Goal: Communication & Community: Answer question/provide support

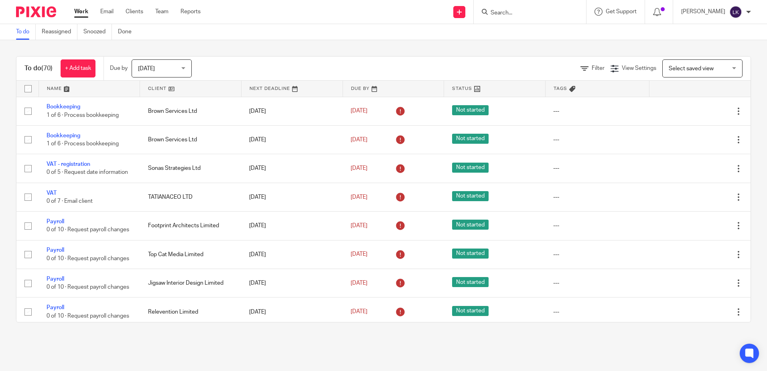
click at [500, 7] on form at bounding box center [532, 12] width 85 height 10
click at [499, 15] on input "Search" at bounding box center [526, 13] width 72 height 7
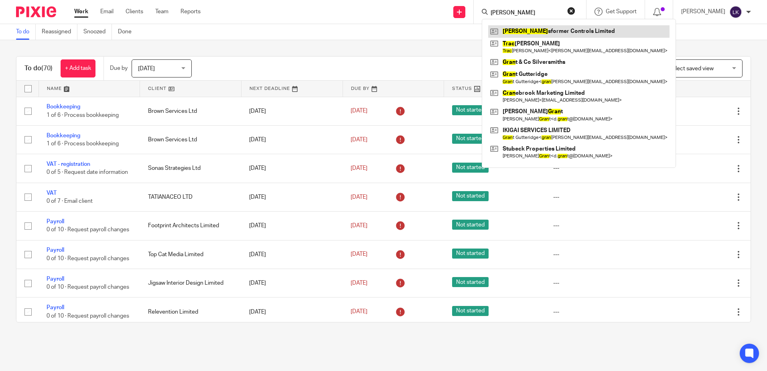
type input "tran"
click at [523, 32] on link at bounding box center [578, 31] width 181 height 12
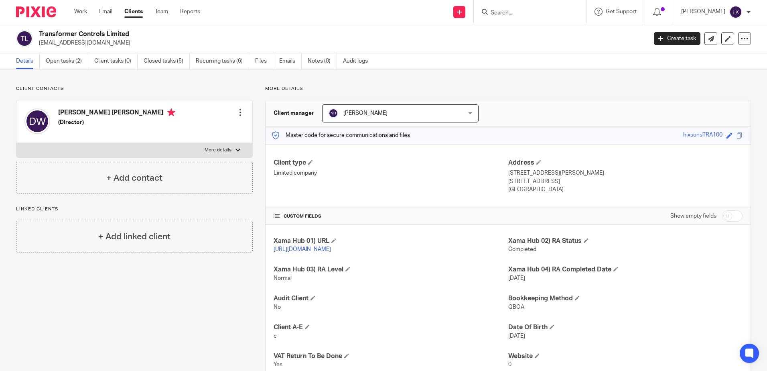
click at [502, 13] on input "Search" at bounding box center [526, 13] width 72 height 7
click at [220, 61] on link "Recurring tasks (6)" at bounding box center [222, 61] width 53 height 16
click at [59, 59] on link "Open tasks (2)" at bounding box center [67, 61] width 43 height 16
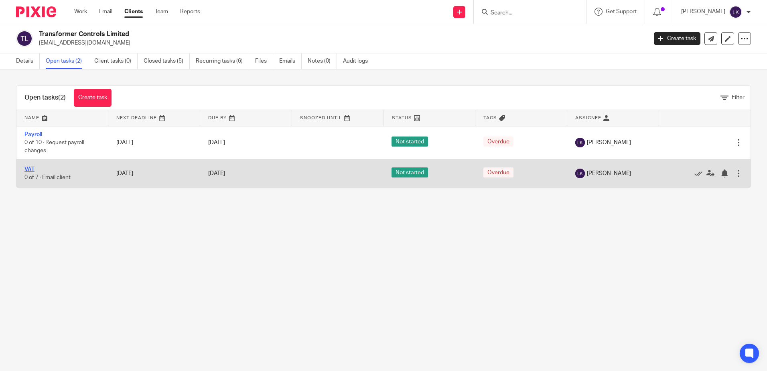
click at [30, 168] on link "VAT" at bounding box center [29, 170] width 10 height 6
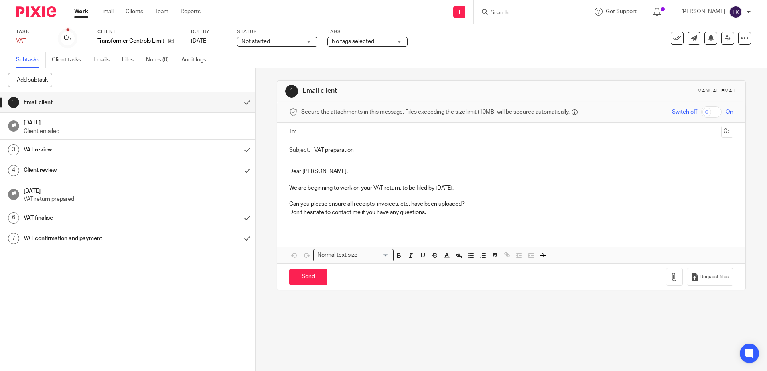
click at [326, 130] on input "text" at bounding box center [511, 131] width 414 height 9
click at [314, 150] on input "VAT preparation" at bounding box center [523, 152] width 419 height 18
type input "TRA100 - VAT preparation"
click at [453, 191] on p "We are beginning to work on your VAT return, to be filed by 27 Sep 2025." at bounding box center [511, 189] width 444 height 8
click at [441, 187] on p "We are beginning to work on your VAT return, to be filed by 07 2025." at bounding box center [511, 189] width 444 height 8
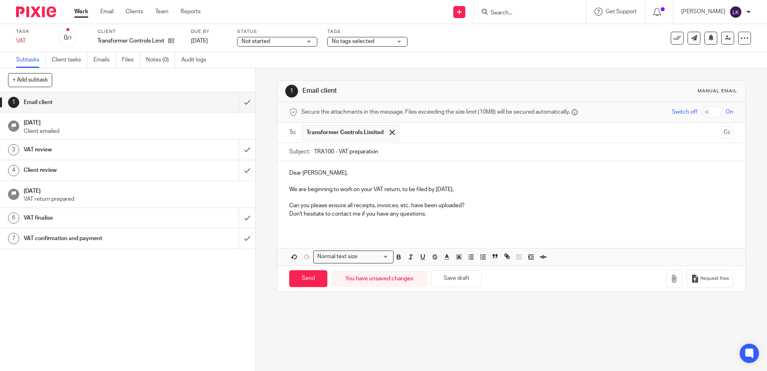
drag, startPoint x: 465, startPoint y: 205, endPoint x: 287, endPoint y: 209, distance: 177.8
click at [287, 209] on div "Dear David, We are beginning to work on your VAT return, to be filed by 07/10/2…" at bounding box center [511, 196] width 468 height 71
drag, startPoint x: 288, startPoint y: 205, endPoint x: 486, endPoint y: 215, distance: 198.1
click at [486, 215] on div "Dear David, We are beginning to work on your VAT return, to be filed by 07/10/2…" at bounding box center [511, 196] width 468 height 71
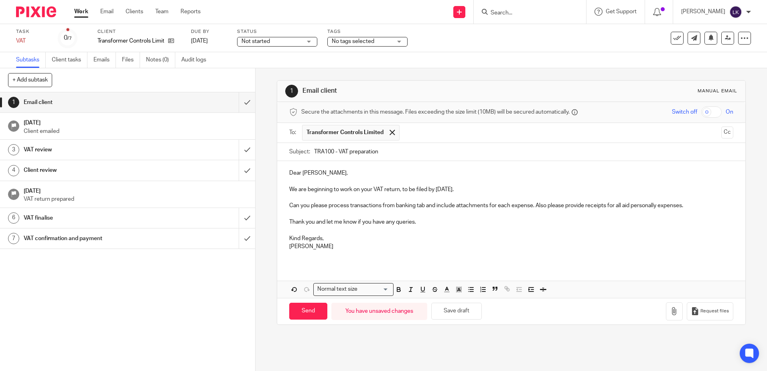
click at [623, 207] on p "Can you please process transactions from banking tab and include attachments fo…" at bounding box center [511, 205] width 444 height 8
drag, startPoint x: 303, startPoint y: 307, endPoint x: 565, endPoint y: 261, distance: 266.0
click at [565, 262] on form "Secure the attachments in this message. Files exceeding the size limit (10MB) w…" at bounding box center [511, 213] width 468 height 222
click at [289, 216] on p at bounding box center [511, 214] width 444 height 8
click at [431, 214] on p "Can I also have bank statements from incorporation of yor business up to 31st A…" at bounding box center [511, 214] width 444 height 8
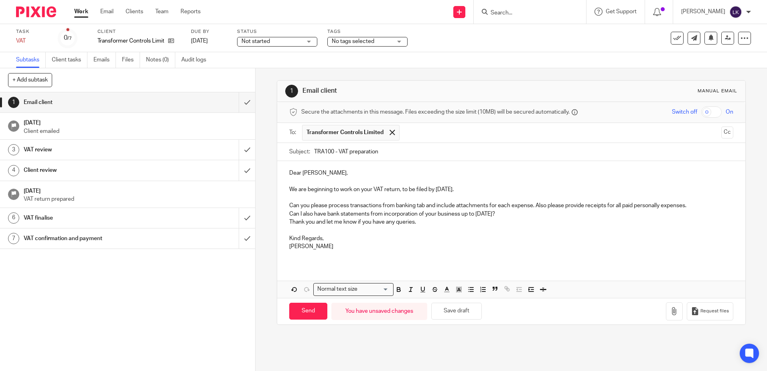
click at [525, 209] on p "Can you please process transactions from banking tab and include attachments fo…" at bounding box center [511, 205] width 444 height 8
click at [520, 213] on p "Can I also have bank statements from incorporation of your business up to 31st …" at bounding box center [511, 214] width 444 height 8
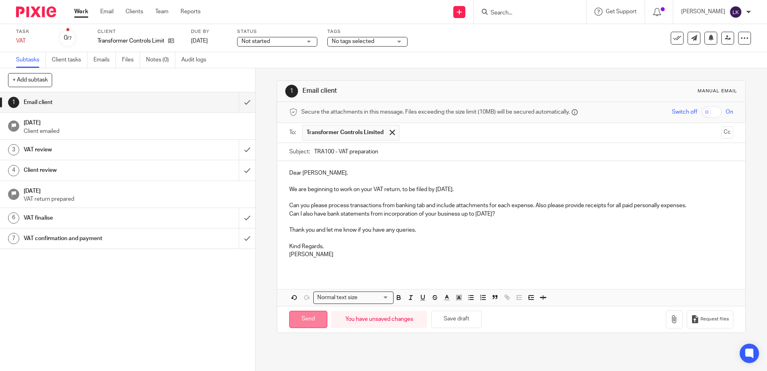
click at [311, 315] on input "Send" at bounding box center [308, 319] width 38 height 17
type input "Sent"
click at [376, 43] on span "No tags selected" at bounding box center [362, 41] width 60 height 8
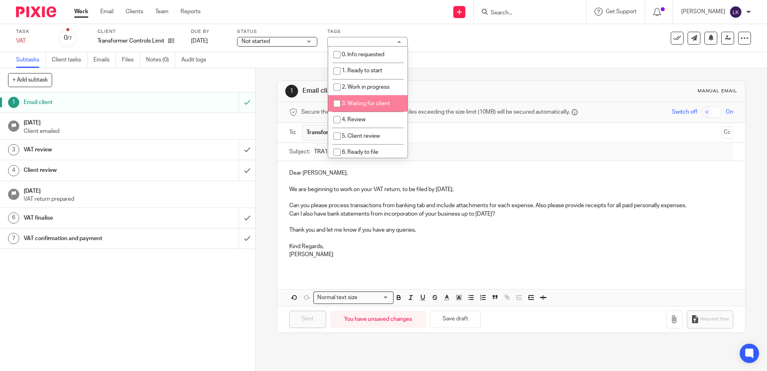
click at [337, 104] on input "checkbox" at bounding box center [336, 103] width 15 height 15
checkbox input "true"
click at [409, 10] on div "Send new email Create task Add client Request signature Get Support Contact Sup…" at bounding box center [490, 12] width 555 height 24
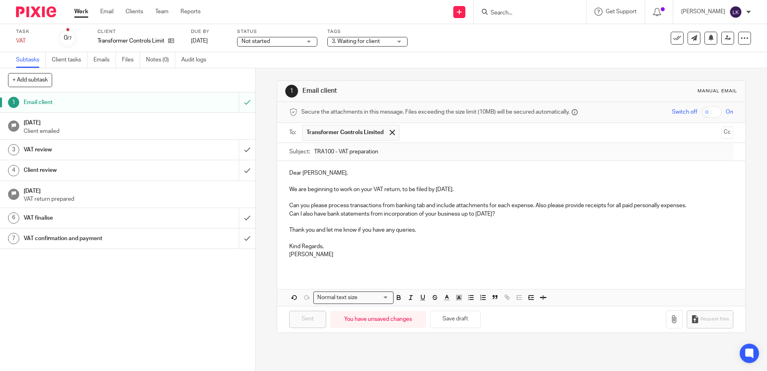
click at [367, 43] on span "3. Waiting for client" at bounding box center [356, 42] width 48 height 6
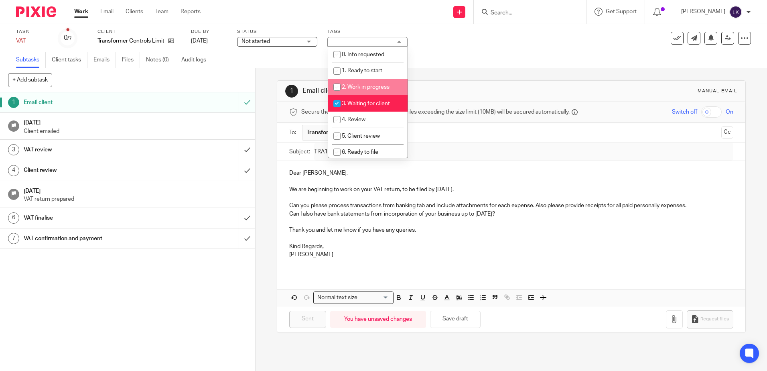
click at [338, 87] on input "checkbox" at bounding box center [336, 86] width 15 height 15
checkbox input "true"
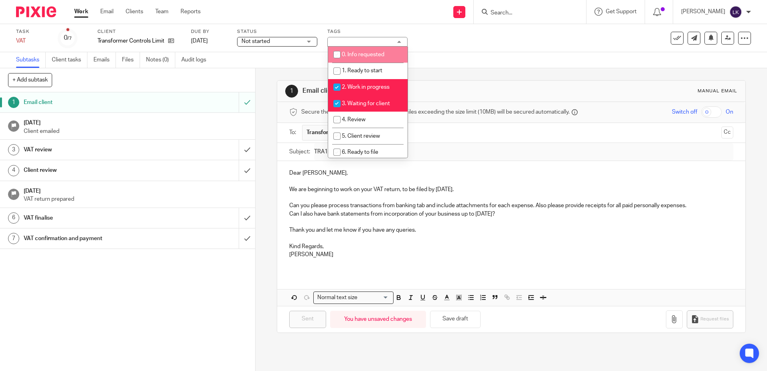
click at [393, 10] on div "Send new email Create task Add client Request signature Get Support Contact Sup…" at bounding box center [490, 12] width 555 height 24
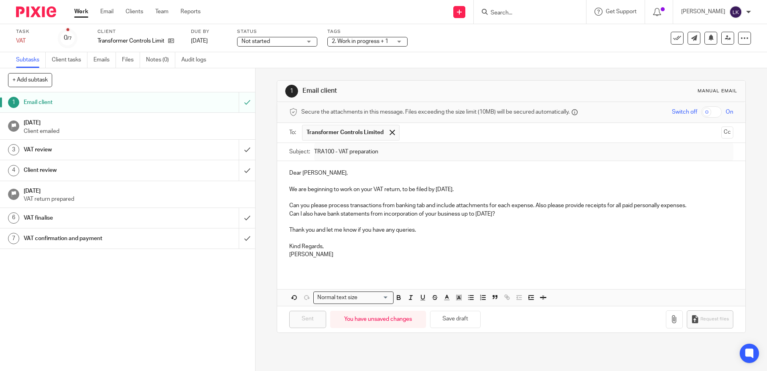
click at [81, 11] on link "Work" at bounding box center [81, 12] width 14 height 8
